Goal: Task Accomplishment & Management: Complete application form

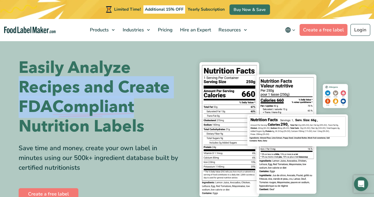
click at [173, 58] on h1 "Easily Analyze Recipes and Create FDA Compliant Nutrition Labels" at bounding box center [101, 97] width 164 height 78
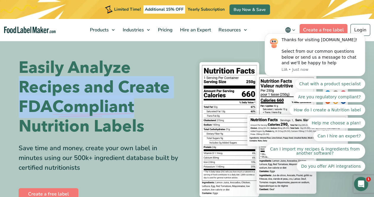
click at [172, 71] on h1 "Easily Analyze Recipes and Create FDA Compliant Nutrition Labels" at bounding box center [101, 97] width 164 height 78
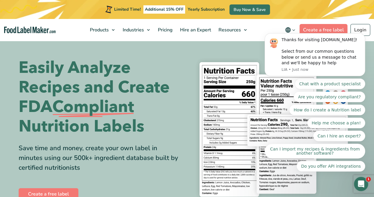
click at [257, 49] on section "Easily Analyze Recipes and Create FDA Compliant Nutrition Labels Save time and …" at bounding box center [187, 129] width 374 height 179
click at [364, 36] on icon "Dismiss notification" at bounding box center [363, 35] width 2 height 2
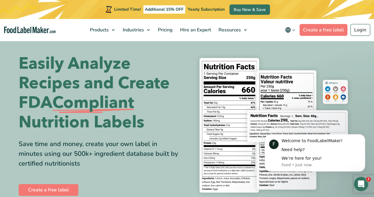
scroll to position [4, 0]
drag, startPoint x: 354, startPoint y: 60, endPoint x: 279, endPoint y: 50, distance: 75.5
click at [279, 50] on section "Easily Analyze Recipes and Create FDA Compliant Nutrition Labels Save time and …" at bounding box center [187, 125] width 374 height 179
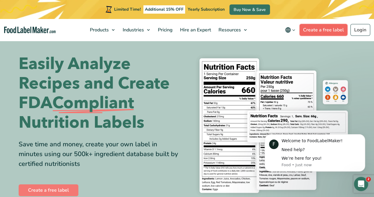
click at [332, 33] on link "Create a free label" at bounding box center [324, 30] width 48 height 12
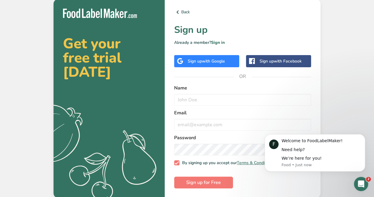
click at [240, 105] on form "Name Email Password By signing up you accept our Terms & Conditions and Privacy…" at bounding box center [242, 136] width 137 height 104
click at [237, 98] on input "text" at bounding box center [242, 100] width 137 height 12
click at [214, 91] on div "Name" at bounding box center [242, 94] width 137 height 21
click at [214, 94] on input "text" at bounding box center [242, 100] width 137 height 12
type input "b"
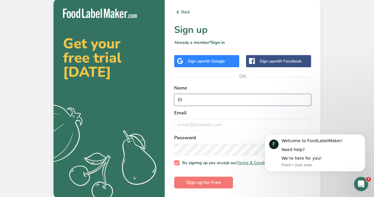
type input "B"
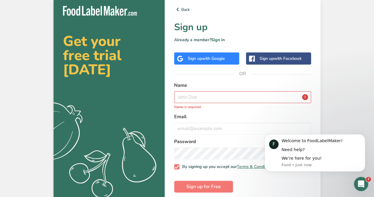
click at [199, 58] on div "Sign up with Google" at bounding box center [206, 58] width 37 height 6
click at [201, 61] on div "Sign up with Google" at bounding box center [206, 58] width 37 height 6
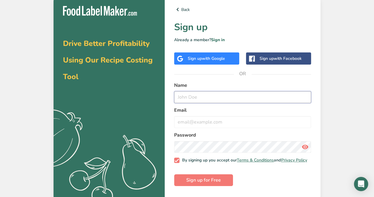
click at [224, 98] on input "text" at bounding box center [242, 97] width 137 height 12
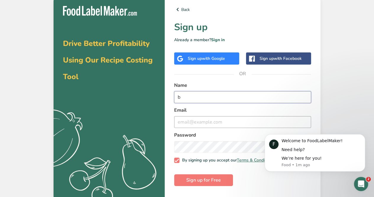
type input "b"
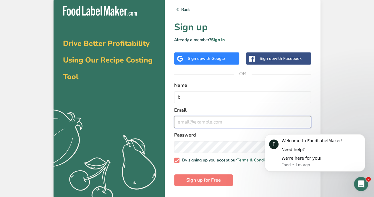
click at [193, 125] on input "email" at bounding box center [242, 122] width 137 height 12
type input "blake.kelly@my.bdsc.school.nz"
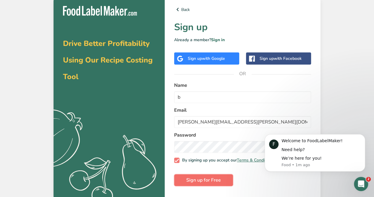
click at [205, 182] on span "Sign up for Free" at bounding box center [203, 179] width 35 height 7
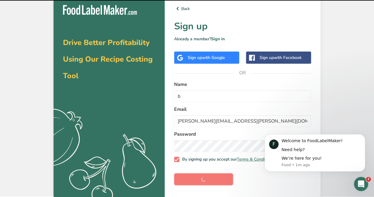
scroll to position [4, 0]
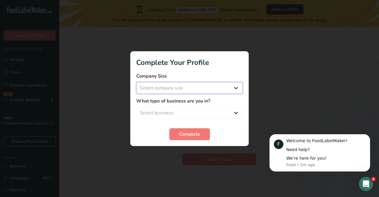
click at [189, 90] on select "Select company size Fewer than 10 Employees 10 to 50 Employees 51 to 500 Employ…" at bounding box center [189, 88] width 106 height 12
click at [267, 78] on div at bounding box center [189, 98] width 379 height 197
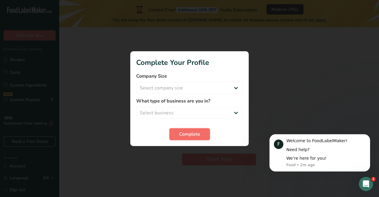
click at [185, 135] on span "Complete" at bounding box center [189, 133] width 21 height 7
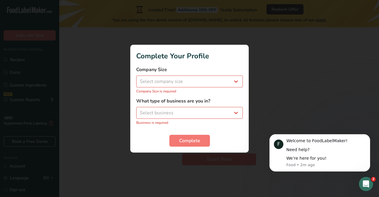
click at [172, 87] on div "Company Size Select company size Fewer than 10 Employees 10 to 50 Employees 51 …" at bounding box center [189, 80] width 106 height 28
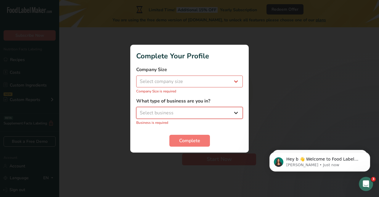
click at [150, 111] on select "Select business Packaged Food Manufacturer Restaurant & Cafe Bakery Meal Plans …" at bounding box center [189, 113] width 106 height 12
select select "8"
click at [136, 110] on select "Select business Packaged Food Manufacturer Restaurant & Cafe Bakery Meal Plans …" at bounding box center [189, 113] width 106 height 12
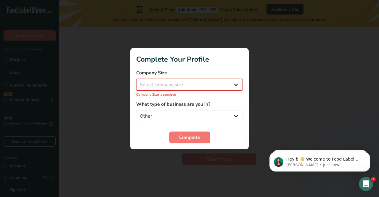
click at [192, 80] on select "Select company size Fewer than 10 Employees 10 to 50 Employees 51 to 500 Employ…" at bounding box center [189, 85] width 106 height 12
select select "1"
click at [136, 82] on select "Select company size Fewer than 10 Employees 10 to 50 Employees 51 to 500 Employ…" at bounding box center [189, 85] width 106 height 12
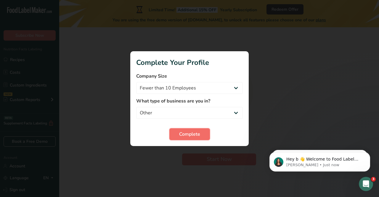
click at [179, 134] on span "Complete" at bounding box center [189, 133] width 21 height 7
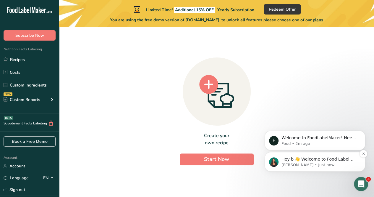
click at [305, 164] on p "Aya • Just now" at bounding box center [320, 164] width 76 height 5
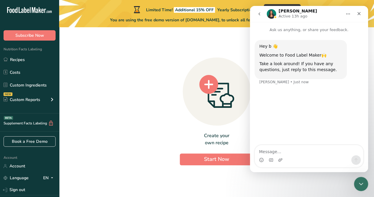
click at [269, 11] on img "Intercom messenger" at bounding box center [271, 13] width 9 height 9
click at [271, 13] on img "Intercom messenger" at bounding box center [271, 13] width 9 height 9
click at [282, 145] on textarea "Message…" at bounding box center [309, 150] width 108 height 10
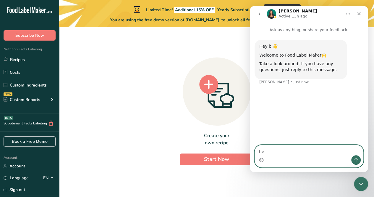
type textarea "hey"
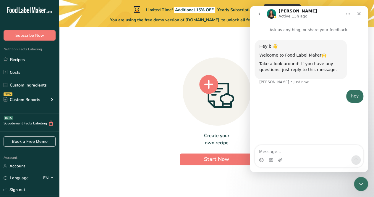
click at [270, 16] on img "Intercom messenger" at bounding box center [271, 13] width 9 height 9
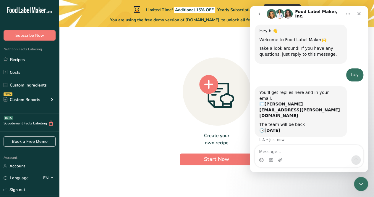
scroll to position [18, 0]
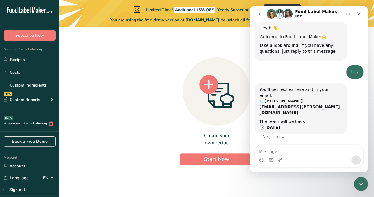
click at [259, 16] on button "go back" at bounding box center [259, 13] width 11 height 11
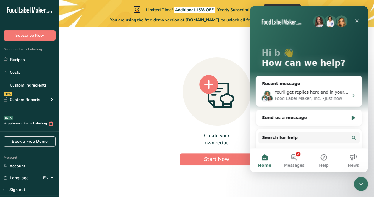
scroll to position [0, 0]
click at [357, 20] on icon "Close" at bounding box center [356, 20] width 3 height 3
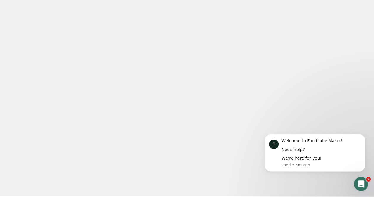
scroll to position [2, 0]
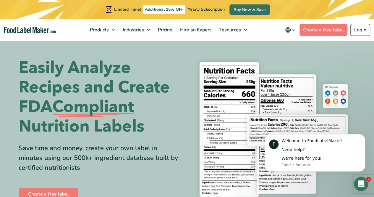
click at [180, 107] on h1 "Easily Analyze Recipes and Create FDA Compliant Nutrition Labels" at bounding box center [101, 97] width 164 height 78
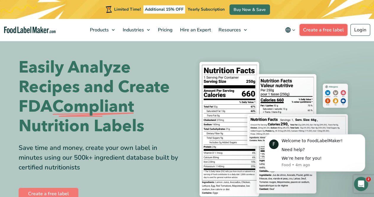
click at [329, 35] on link "Create a free label" at bounding box center [324, 30] width 48 height 12
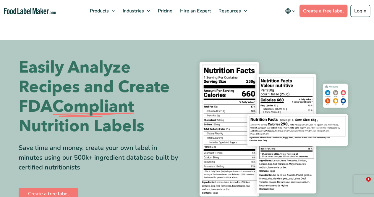
scroll to position [0, 0]
click at [327, 15] on link "Create a free label" at bounding box center [324, 11] width 48 height 12
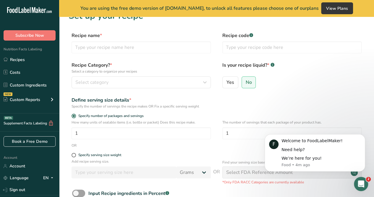
scroll to position [13, 0]
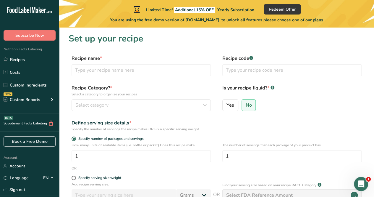
click at [109, 59] on label "Recipe name *" at bounding box center [141, 58] width 139 height 7
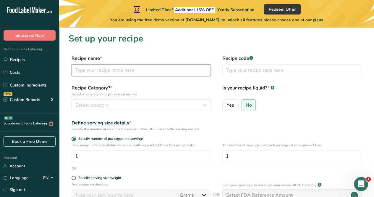
click at [109, 67] on input "text" at bounding box center [141, 70] width 139 height 12
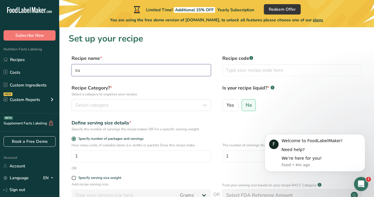
type input "s"
type input "Sushi"
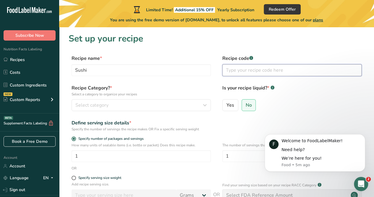
click at [284, 70] on input "text" at bounding box center [291, 70] width 139 height 12
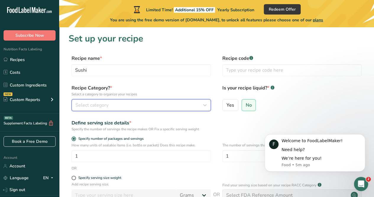
click at [93, 110] on button "Select category" at bounding box center [141, 105] width 139 height 12
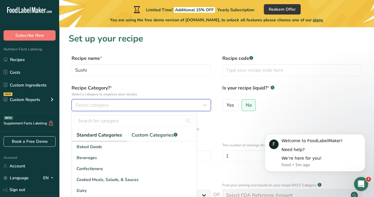
click at [132, 106] on div "Select category" at bounding box center [139, 104] width 128 height 7
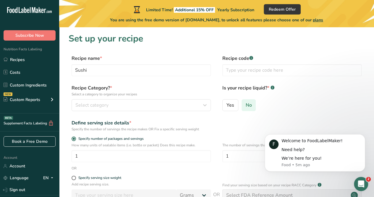
click at [252, 103] on label "No" at bounding box center [249, 105] width 14 height 12
click at [246, 103] on input "No" at bounding box center [244, 105] width 4 height 4
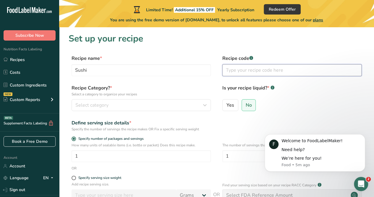
click at [243, 65] on input "text" at bounding box center [291, 70] width 139 height 12
click at [237, 69] on input "text" at bounding box center [291, 70] width 139 height 12
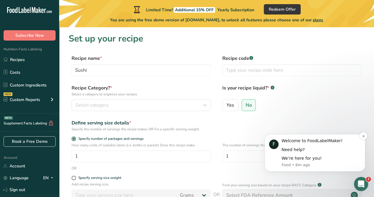
click at [286, 159] on div "We’re here for you!" at bounding box center [321, 158] width 79 height 6
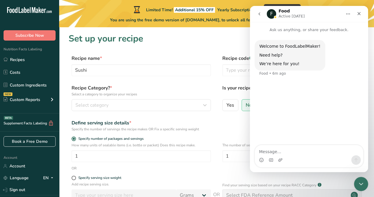
click at [275, 17] on div "Profile image for Food" at bounding box center [275, 17] width 3 height 3
click at [272, 156] on div "Intercom messenger" at bounding box center [271, 159] width 5 height 9
click at [273, 151] on textarea "Message…" at bounding box center [309, 150] width 108 height 10
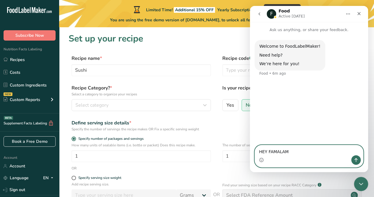
type textarea "HEY FAMALAM"
click at [351, 161] on div "Intercom messenger" at bounding box center [309, 159] width 108 height 9
click at [356, 161] on icon "Send a message…" at bounding box center [356, 160] width 3 height 4
click at [262, 159] on icon "Emoji picker" at bounding box center [262, 159] width 2 height 1
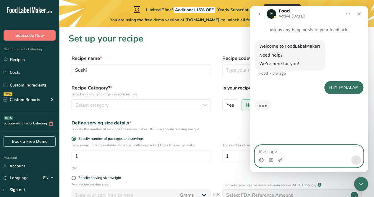
click at [267, 152] on textarea "Message…" at bounding box center [309, 150] width 108 height 10
click at [261, 160] on icon "Emoji picker" at bounding box center [261, 159] width 5 height 5
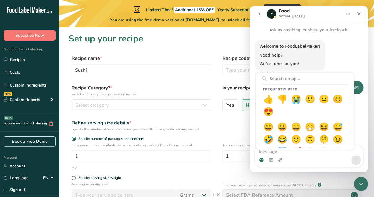
click at [323, 63] on div "Welcome to FoodLabelMaker! Need help? We’re here for you! Food • 6m ago" at bounding box center [309, 60] width 109 height 41
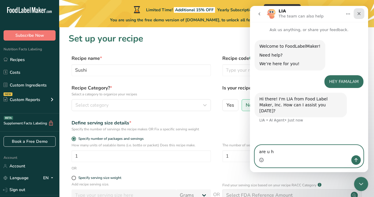
type textarea "are u h"
click at [357, 18] on div "Close" at bounding box center [359, 13] width 11 height 11
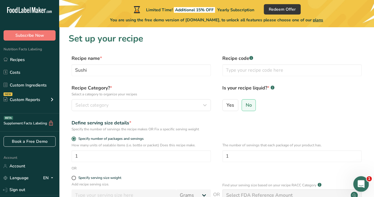
click at [358, 177] on div "Open Intercom Messenger" at bounding box center [360, 183] width 20 height 20
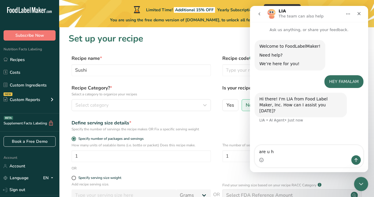
click at [271, 14] on img "Intercom messenger" at bounding box center [271, 13] width 9 height 9
click at [351, 14] on button "Home" at bounding box center [347, 13] width 11 height 11
click at [359, 16] on div "Close" at bounding box center [359, 13] width 11 height 11
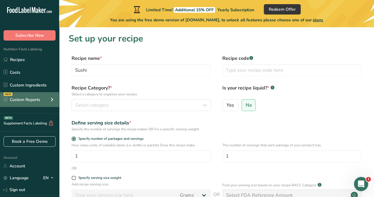
click at [15, 101] on div "Custom Reports" at bounding box center [22, 99] width 37 height 6
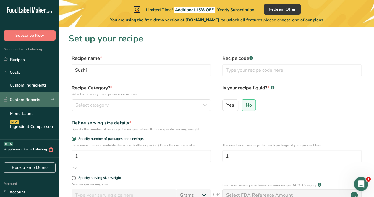
click at [20, 103] on div "Custom Reports" at bounding box center [29, 99] width 59 height 15
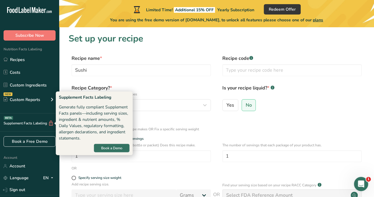
scroll to position [37, 0]
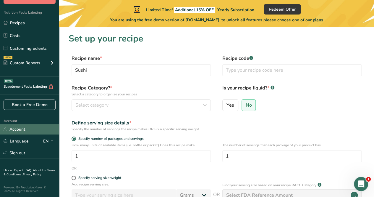
click at [16, 132] on link "Account" at bounding box center [29, 129] width 59 height 10
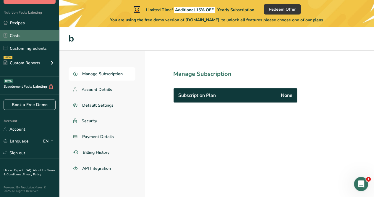
click at [24, 36] on link "Costs" at bounding box center [29, 35] width 59 height 11
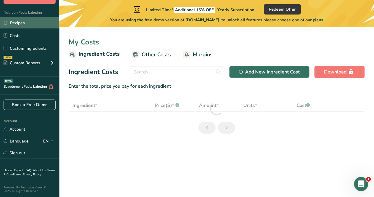
click at [32, 21] on link "Recipes" at bounding box center [29, 22] width 59 height 11
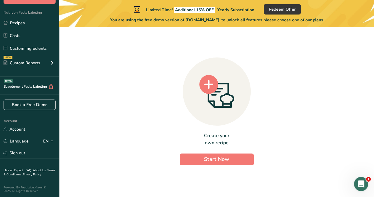
click at [185, 10] on span "Additional 15% OFF" at bounding box center [194, 10] width 41 height 6
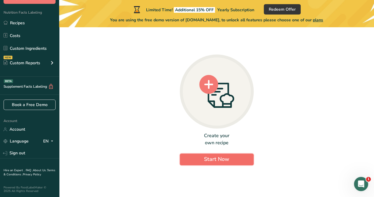
click at [219, 161] on span "Start Now" at bounding box center [216, 158] width 25 height 7
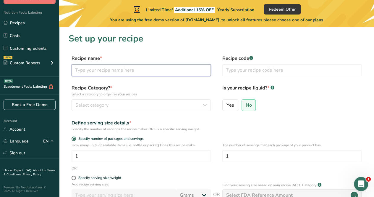
click at [128, 67] on input "text" at bounding box center [141, 70] width 139 height 12
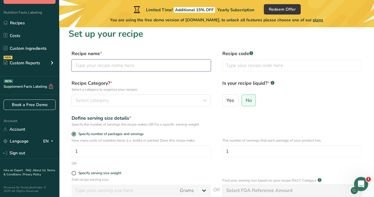
scroll to position [4, 0]
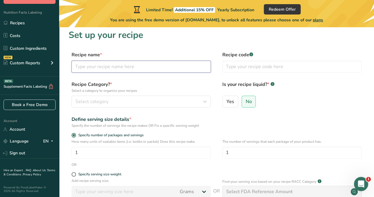
click at [129, 69] on input "text" at bounding box center [141, 67] width 139 height 12
type input "Sushi"
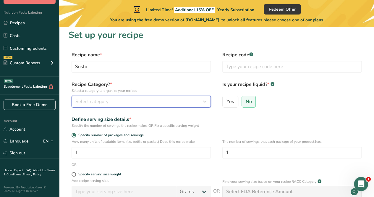
click at [119, 97] on button "Select category" at bounding box center [141, 102] width 139 height 12
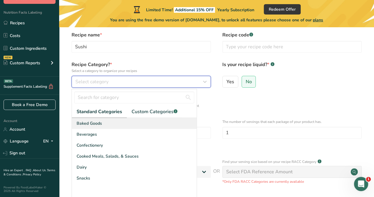
scroll to position [24, 0]
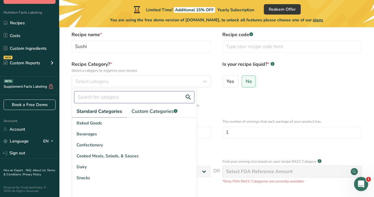
click at [112, 99] on input "text" at bounding box center [134, 97] width 120 height 12
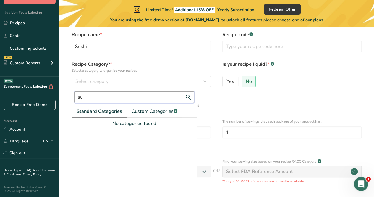
type input "s"
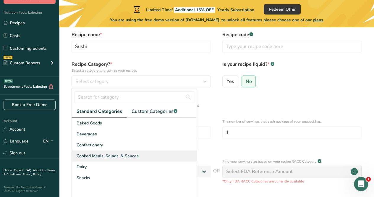
click at [103, 160] on div "Cooked Meals, Salads, & Sauces" at bounding box center [134, 155] width 125 height 11
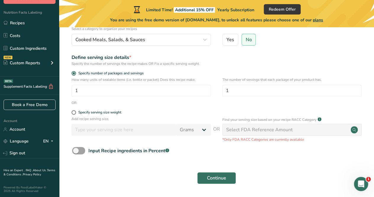
scroll to position [66, 0]
click at [77, 112] on span "Specify serving size weight" at bounding box center [98, 112] width 45 height 4
click at [75, 112] on input "Specify serving size weight" at bounding box center [74, 112] width 4 height 4
radio input "true"
radio input "false"
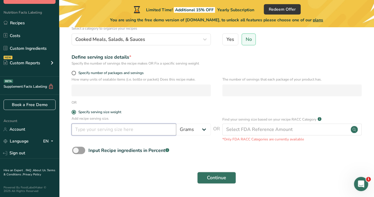
click at [153, 132] on input "number" at bounding box center [124, 129] width 105 height 12
type input "670"
click at [192, 137] on div "Add recipe serving size. 670 Grams kg mg mcg lb oz l mL fl oz tbsp tsp cup qt g…" at bounding box center [141, 127] width 139 height 22
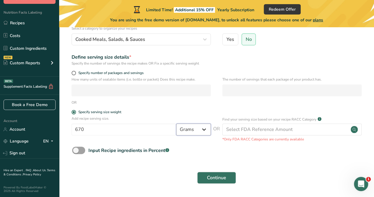
click at [190, 135] on select "Grams kg mg mcg lb oz l mL fl oz tbsp tsp cup qt gallon" at bounding box center [193, 129] width 35 height 12
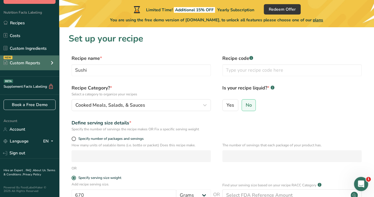
click at [38, 67] on div "NEW Custom Reports" at bounding box center [29, 62] width 59 height 15
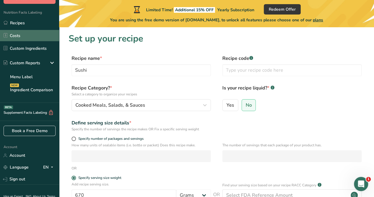
click at [18, 30] on link "Costs" at bounding box center [29, 35] width 59 height 11
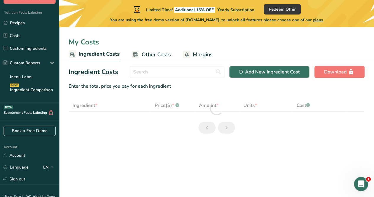
click at [153, 90] on section "Ingredient Costs Add New Ingredient Cost Download Enter the total price you pay…" at bounding box center [216, 102] width 315 height 82
click at [145, 71] on input "text" at bounding box center [177, 72] width 95 height 12
select select "1"
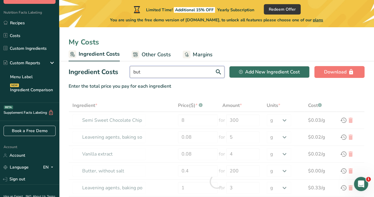
type input "butt"
type input "Leavening agents, baking soda"
type input "0.08"
type input "5"
type input "Butter, without salt"
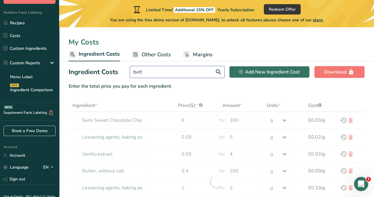
type input "0.4"
type input "200"
type input "Leavening agents, baking powder, low-sodium"
type input "1"
type input "3"
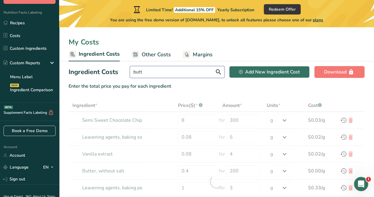
type input "Sugars, brown"
type input "0.2"
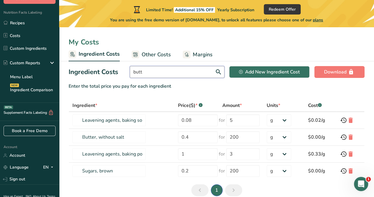
type input "butte"
type input "Butter, without salt"
type input "0.4"
type input "200"
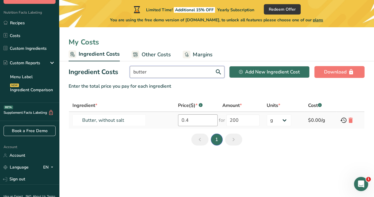
type input "butter"
click at [200, 119] on input "0.4" at bounding box center [198, 120] width 40 height 12
drag, startPoint x: 252, startPoint y: 121, endPoint x: 228, endPoint y: 120, distance: 23.4
click at [228, 120] on input "200" at bounding box center [242, 120] width 33 height 12
click at [287, 118] on select "g kg mg mcg lb oz" at bounding box center [279, 120] width 25 height 12
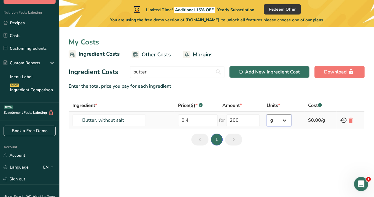
select select "1"
click at [268, 114] on select "g kg mg mcg lb oz" at bounding box center [279, 120] width 25 height 12
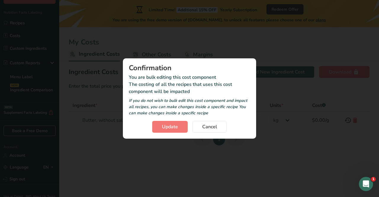
click at [170, 132] on div "Confirmation You are bulk editing this cost component The costing of all the re…" at bounding box center [189, 98] width 133 height 80
click at [172, 124] on span "Update" at bounding box center [170, 126] width 16 height 7
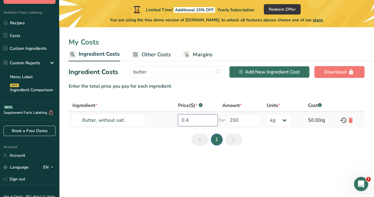
click at [183, 119] on input "0.4" at bounding box center [198, 120] width 40 height 12
type input "0"
type input "4.444444444444445e+214"
type input "4"
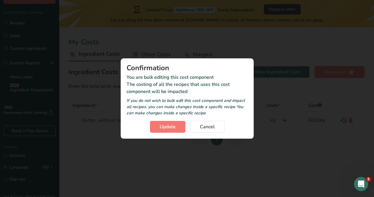
click at [159, 148] on section "Ingredient Costs butter Add New Ingredient Cost Download Enter the total price …" at bounding box center [216, 107] width 315 height 93
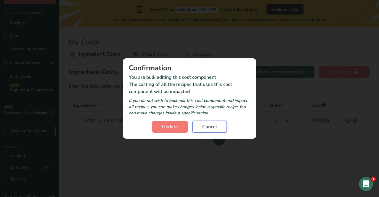
click at [219, 124] on button "Cancel" at bounding box center [209, 127] width 34 height 12
type input "0.4"
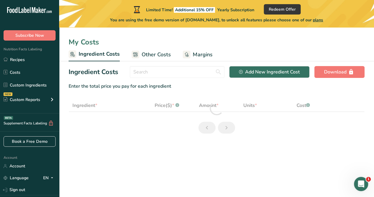
select select "1"
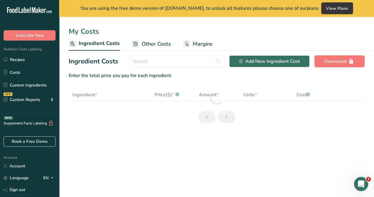
select select "1"
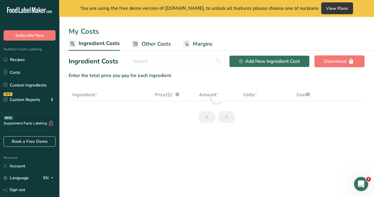
select select "1"
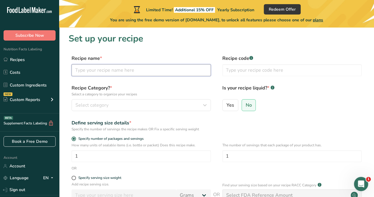
click at [138, 74] on input "text" at bounding box center [141, 70] width 139 height 12
click at [138, 74] on input "nigga" at bounding box center [141, 70] width 139 height 12
type input "n"
type input "\"
type input "n"
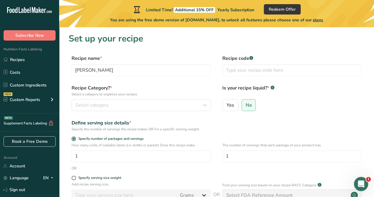
click at [132, 79] on div "Recipe name * blake Recipe code .a-a{fill:#347362;}.b-a{fill:#fff;}" at bounding box center [217, 67] width 296 height 25
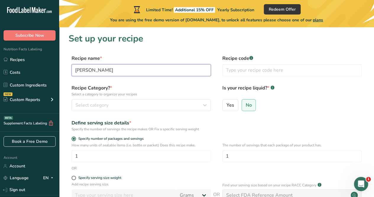
click at [135, 75] on input "[PERSON_NAME]" at bounding box center [141, 70] width 139 height 12
type input "b"
type input "m"
type input "d"
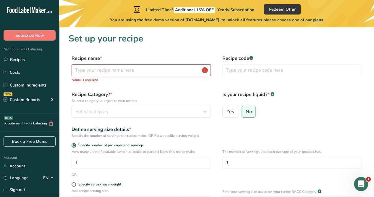
click at [196, 55] on label "Recipe name *" at bounding box center [141, 58] width 139 height 7
click at [363, 177] on div "Open Intercom Messenger" at bounding box center [360, 183] width 20 height 20
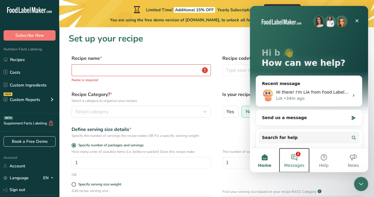
click at [297, 156] on button "1 Messages" at bounding box center [294, 160] width 30 height 24
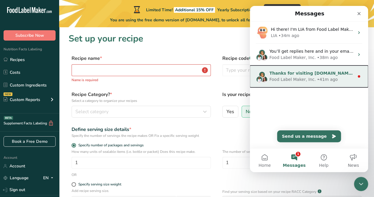
click at [268, 79] on div "Thanks for visiting [DOMAIN_NAME]! Select from our common questions below or se…" at bounding box center [309, 76] width 118 height 22
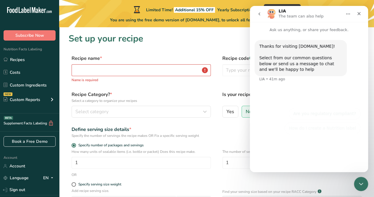
scroll to position [34, 0]
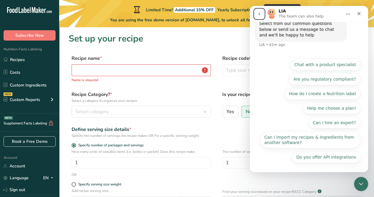
click at [261, 14] on icon "go back" at bounding box center [259, 14] width 5 height 5
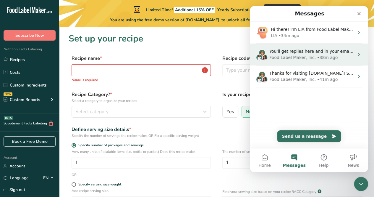
scroll to position [0, 0]
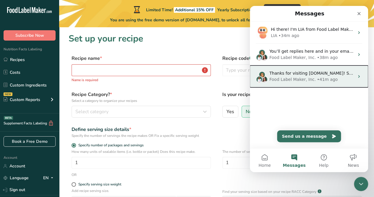
click at [260, 75] on img "Intercom messenger" at bounding box center [261, 74] width 7 height 7
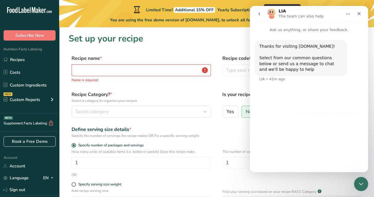
scroll to position [34, 0]
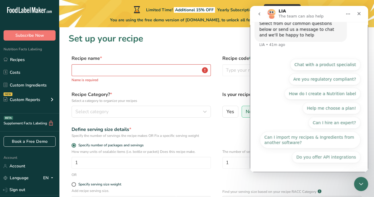
click at [270, 20] on nav "LIA The team can also help" at bounding box center [309, 14] width 118 height 16
click at [271, 13] on img "Intercom messenger" at bounding box center [271, 13] width 9 height 9
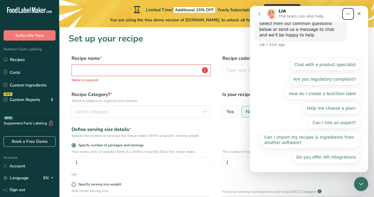
click at [346, 17] on button "Home" at bounding box center [347, 13] width 11 height 11
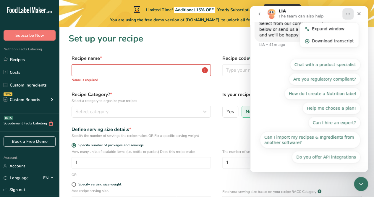
click at [265, 15] on div "Intercom messenger" at bounding box center [260, 13] width 12 height 11
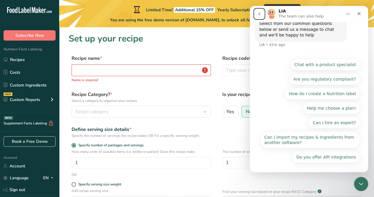
click at [259, 15] on icon "go back" at bounding box center [259, 14] width 5 height 5
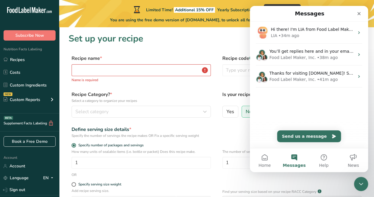
scroll to position [0, 0]
click at [271, 164] on button "Home" at bounding box center [265, 160] width 30 height 24
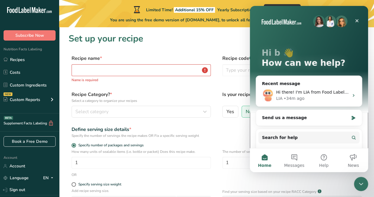
click at [321, 22] on img "Intercom messenger" at bounding box center [319, 21] width 12 height 12
click at [327, 23] on img "Intercom messenger" at bounding box center [330, 21] width 12 height 12
click at [357, 22] on icon "Close" at bounding box center [357, 20] width 5 height 5
